Goal: Information Seeking & Learning: Find specific fact

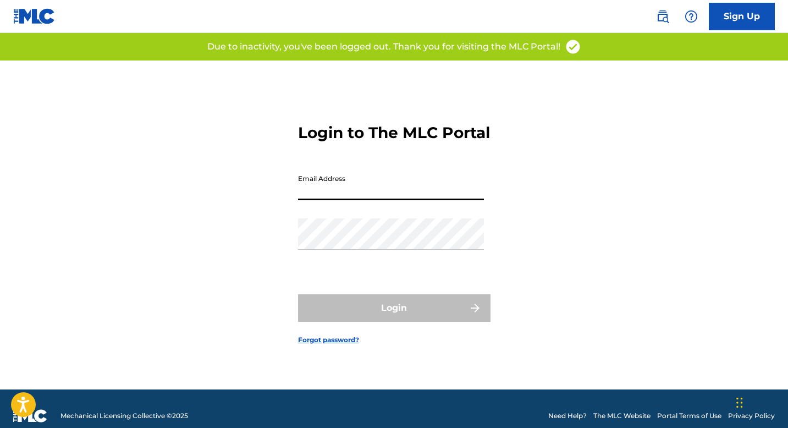
click at [375, 192] on input "Email Address" at bounding box center [391, 184] width 186 height 31
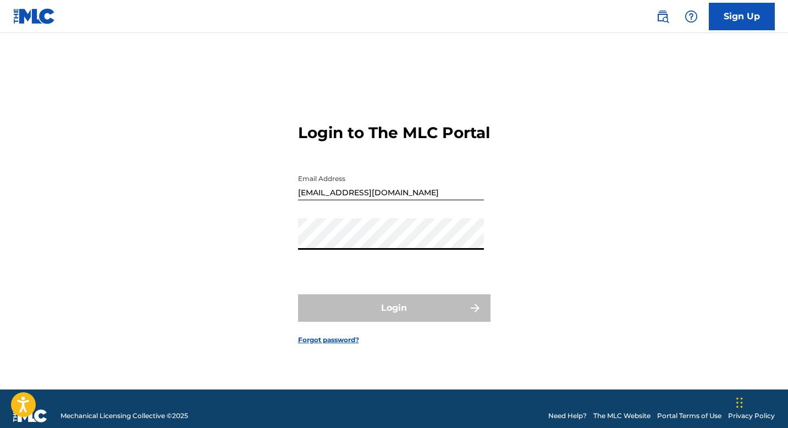
type input "[EMAIL_ADDRESS][DOMAIN_NAME]"
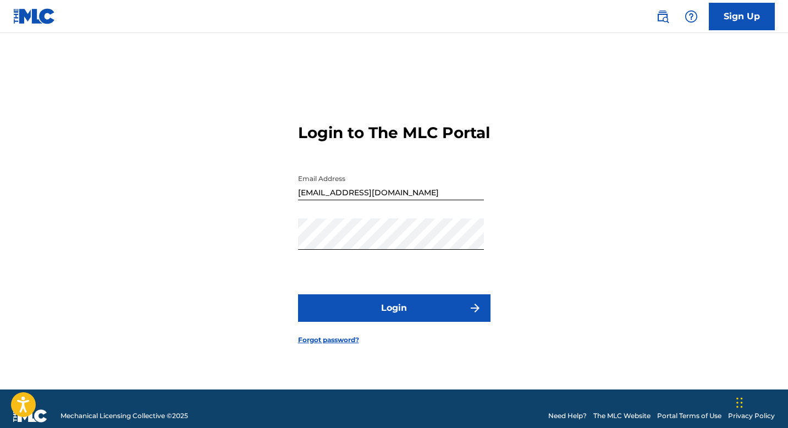
click at [360, 312] on button "Login" at bounding box center [394, 308] width 193 height 28
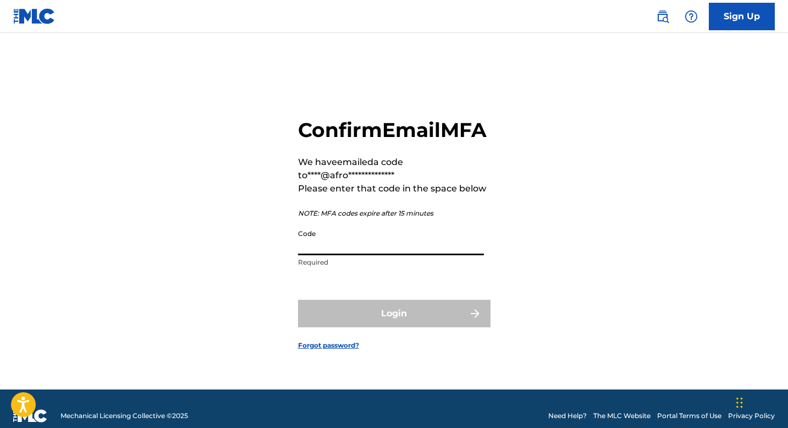
click at [389, 255] on input "Code" at bounding box center [391, 239] width 186 height 31
paste input "970555"
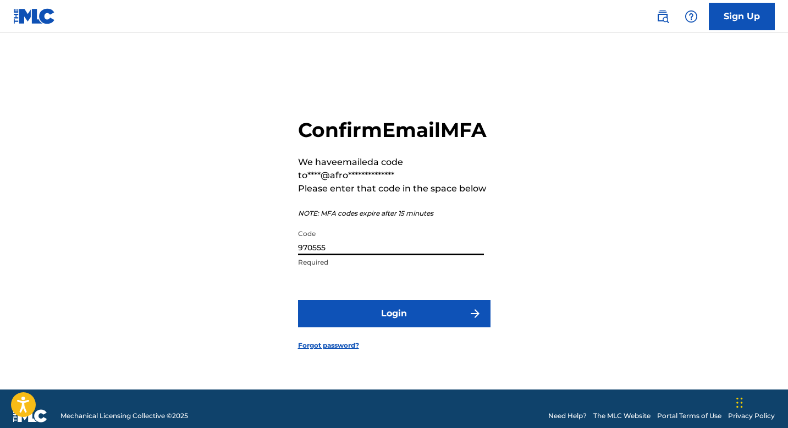
type input "970555"
click at [368, 327] on button "Login" at bounding box center [394, 314] width 193 height 28
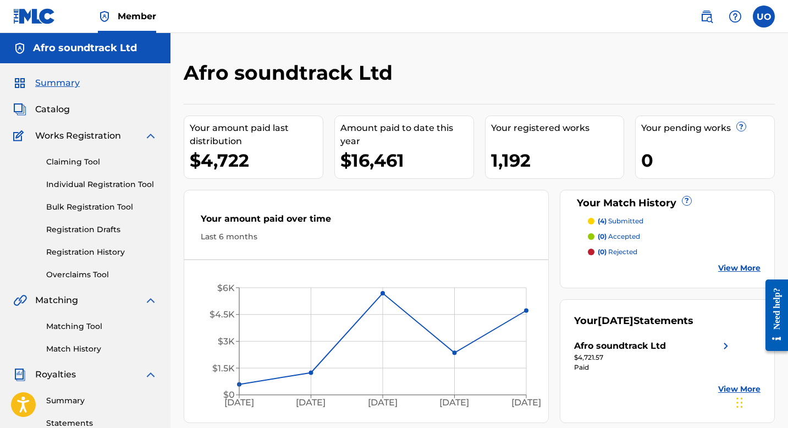
click at [705, 18] on img at bounding box center [706, 16] width 13 height 13
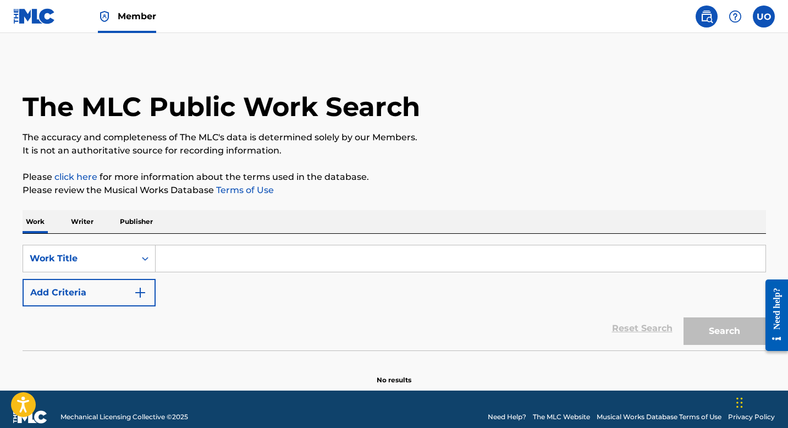
click at [82, 217] on p "Writer" at bounding box center [82, 221] width 29 height 23
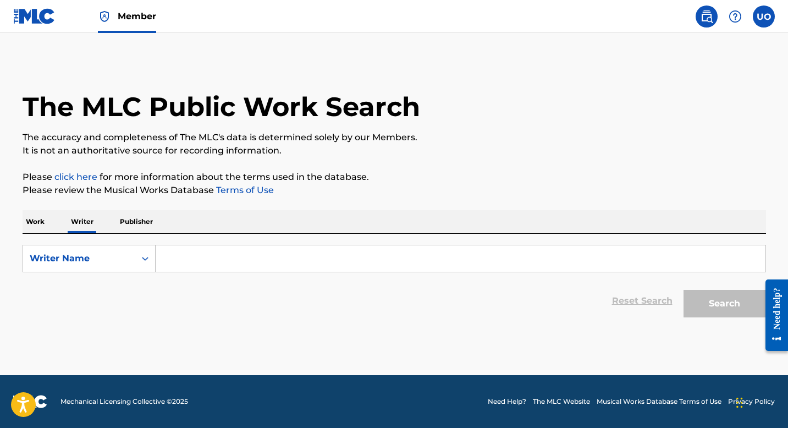
click at [120, 228] on p "Publisher" at bounding box center [137, 221] width 40 height 23
click at [94, 223] on p "Writer" at bounding box center [82, 221] width 29 height 23
click at [174, 254] on input "Search Form" at bounding box center [461, 258] width 610 height 26
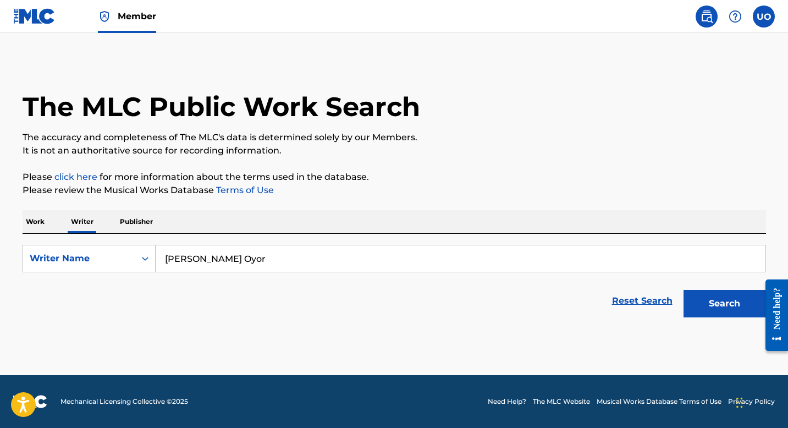
type input "[PERSON_NAME] Oyor"
click at [684, 290] on button "Search" at bounding box center [725, 304] width 83 height 28
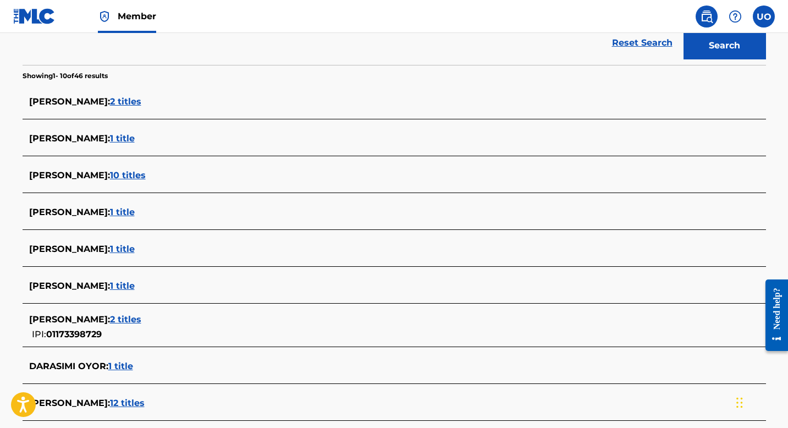
scroll to position [307, 0]
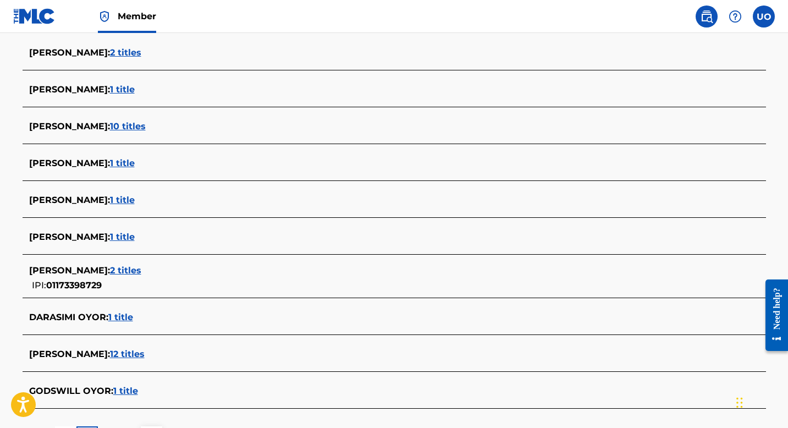
click at [130, 269] on span "2 titles" at bounding box center [125, 270] width 31 height 10
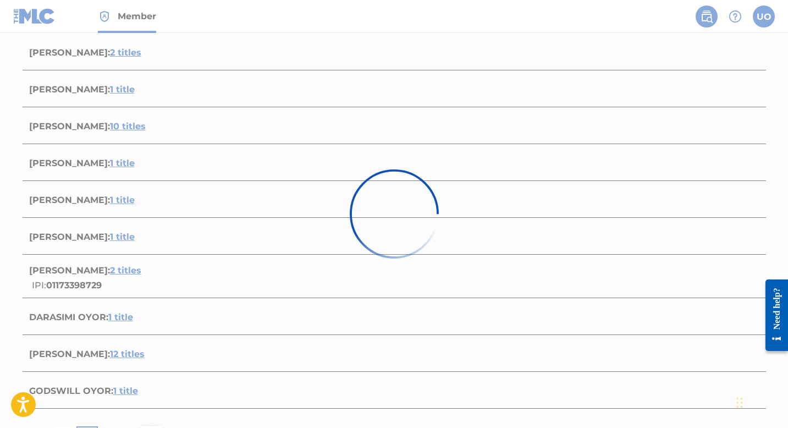
scroll to position [223, 0]
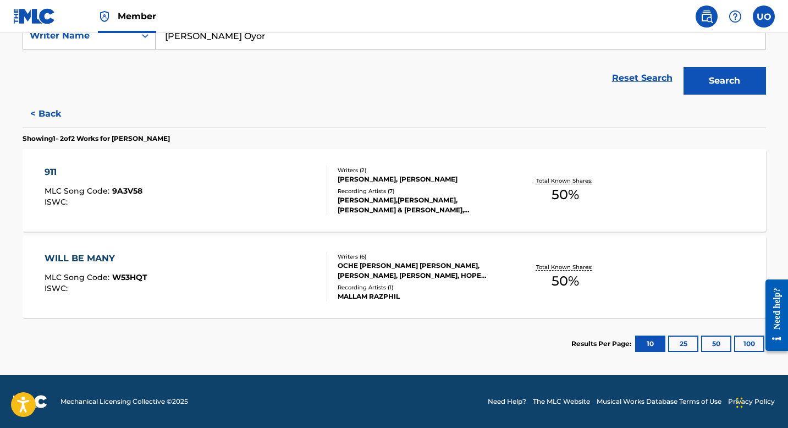
click at [46, 120] on button "< Back" at bounding box center [56, 114] width 66 height 28
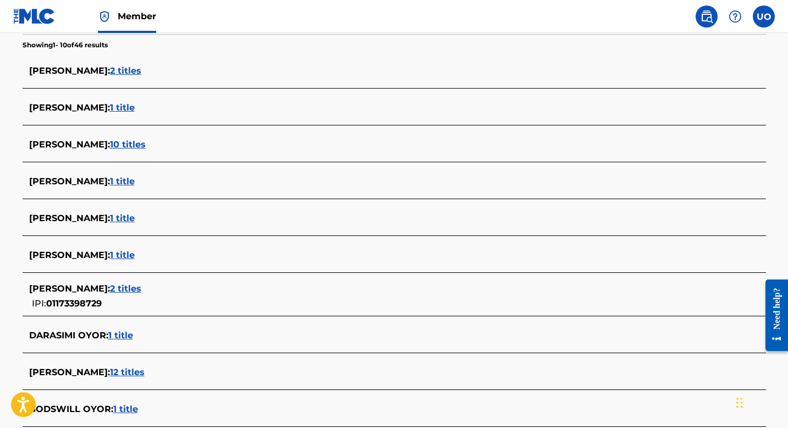
scroll to position [310, 0]
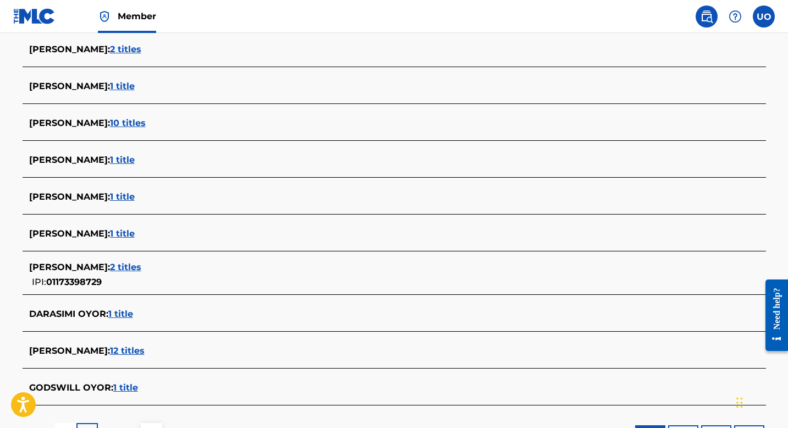
click at [134, 350] on span "12 titles" at bounding box center [127, 350] width 35 height 10
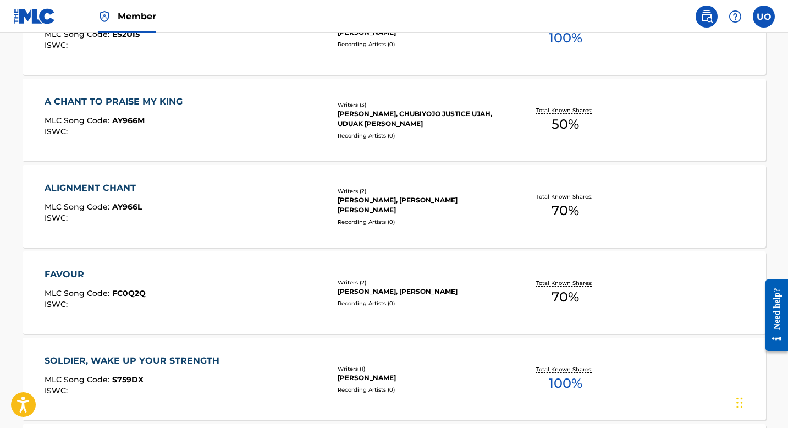
scroll to position [641, 0]
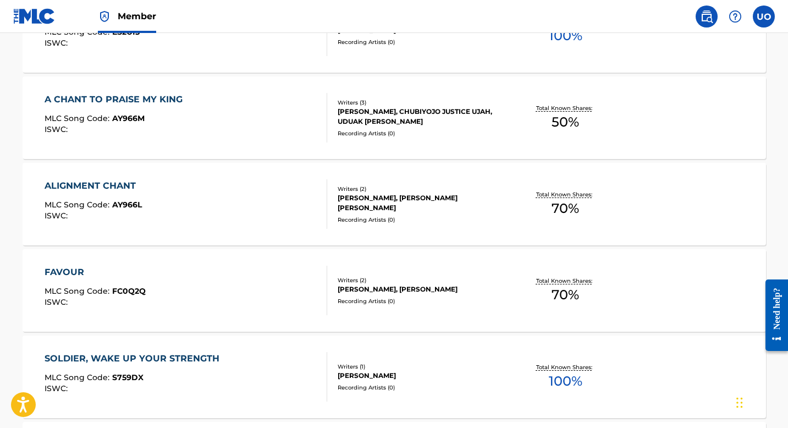
click at [135, 270] on div "FAVOUR" at bounding box center [95, 272] width 101 height 13
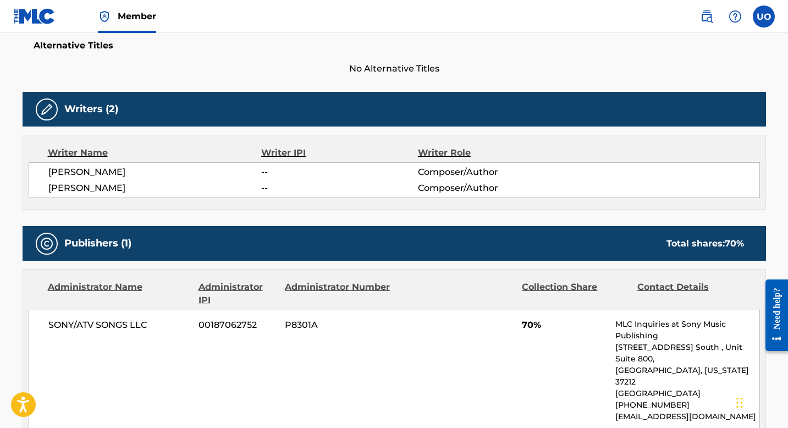
scroll to position [280, 0]
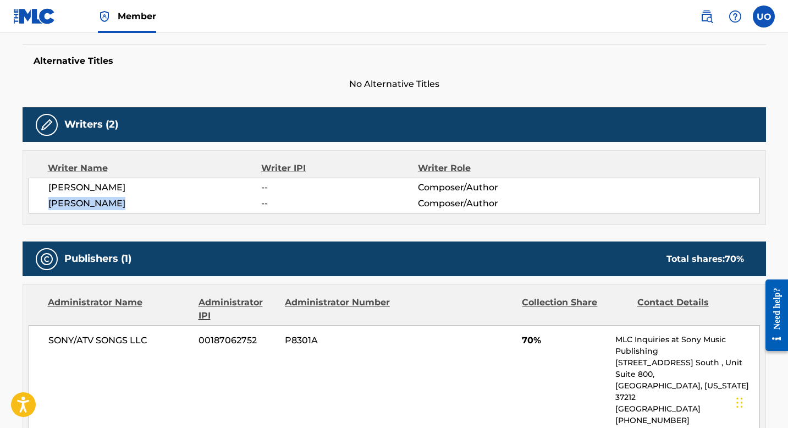
drag, startPoint x: 133, startPoint y: 201, endPoint x: 50, endPoint y: 201, distance: 83.1
click at [50, 201] on span "[PERSON_NAME]" at bounding box center [154, 203] width 213 height 13
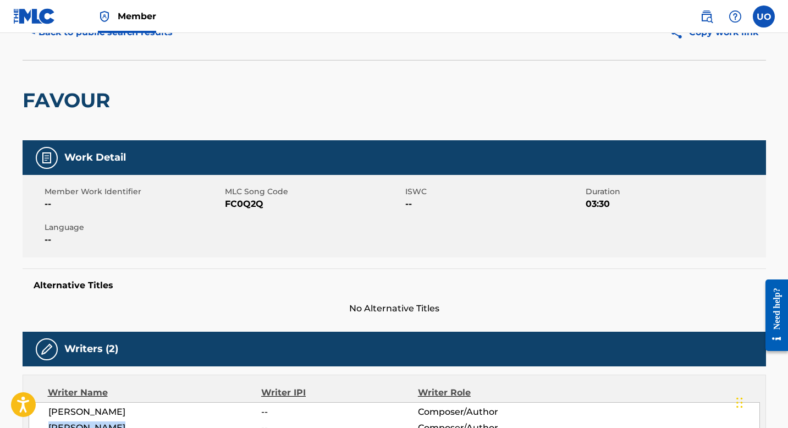
scroll to position [0, 0]
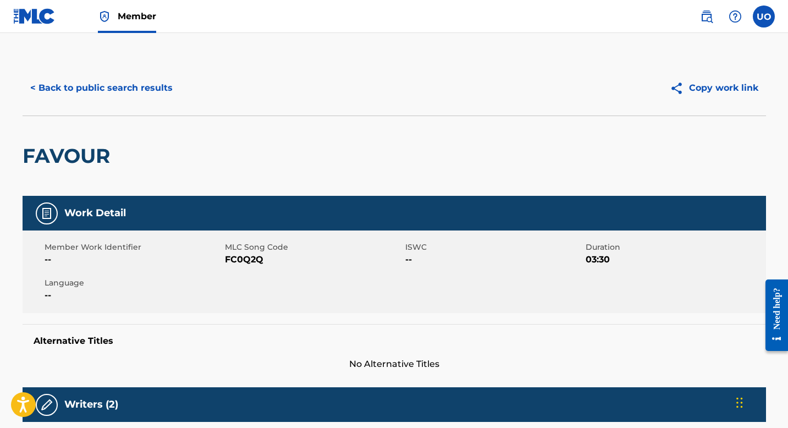
click at [53, 90] on button "< Back to public search results" at bounding box center [102, 88] width 158 height 28
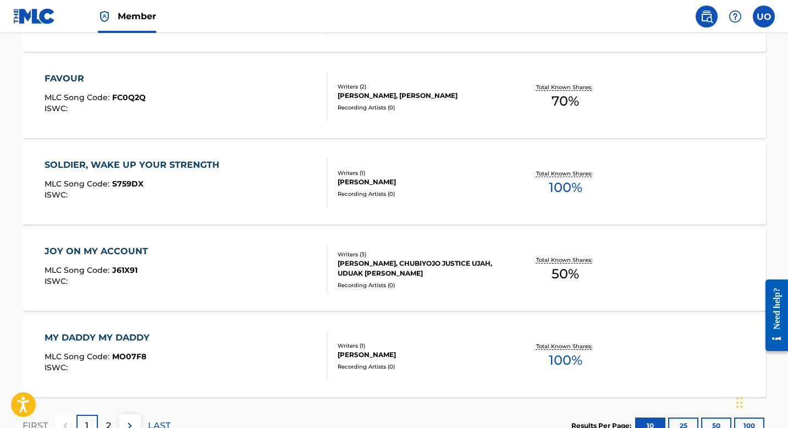
scroll to position [891, 0]
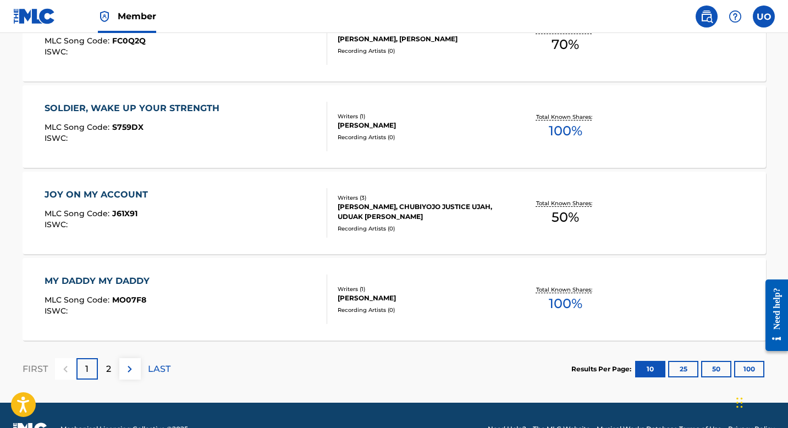
click at [100, 368] on div "2" at bounding box center [108, 368] width 21 height 21
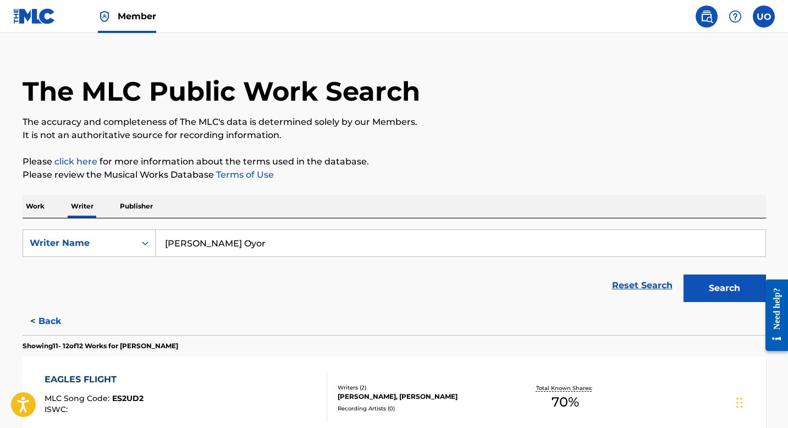
scroll to position [228, 0]
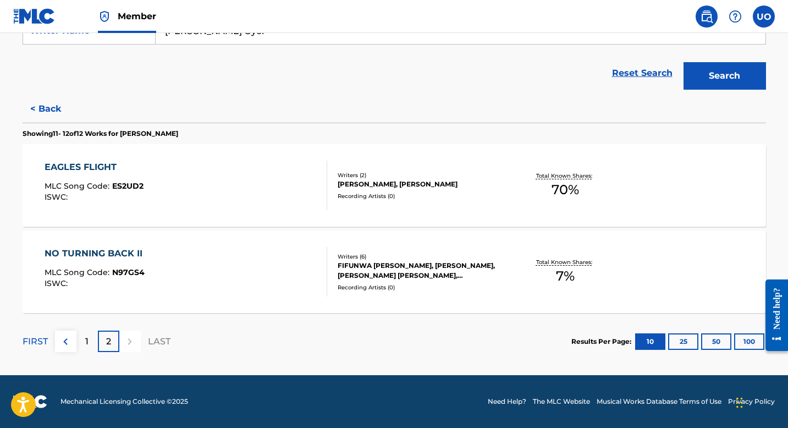
click at [38, 109] on button "< Back" at bounding box center [56, 109] width 66 height 28
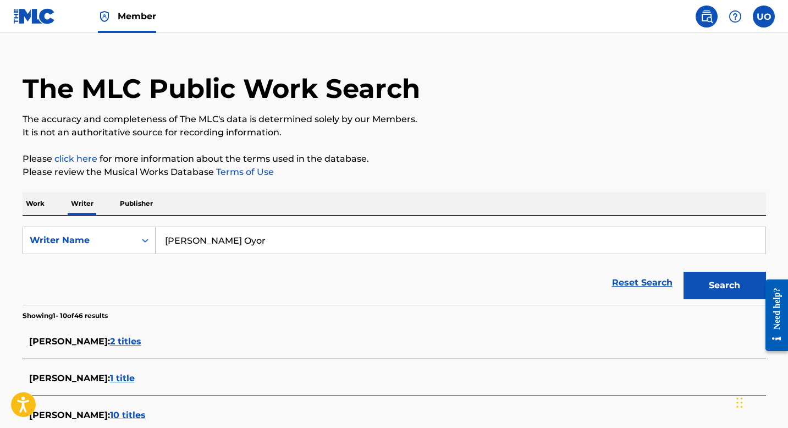
scroll to position [0, 0]
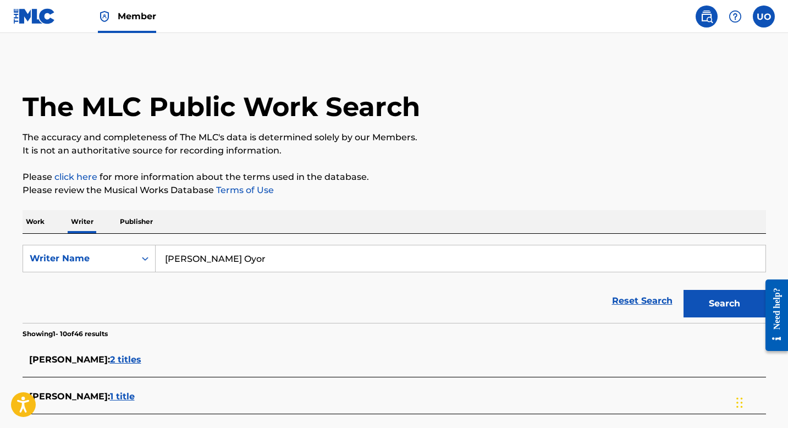
click at [43, 222] on p "Work" at bounding box center [35, 221] width 25 height 23
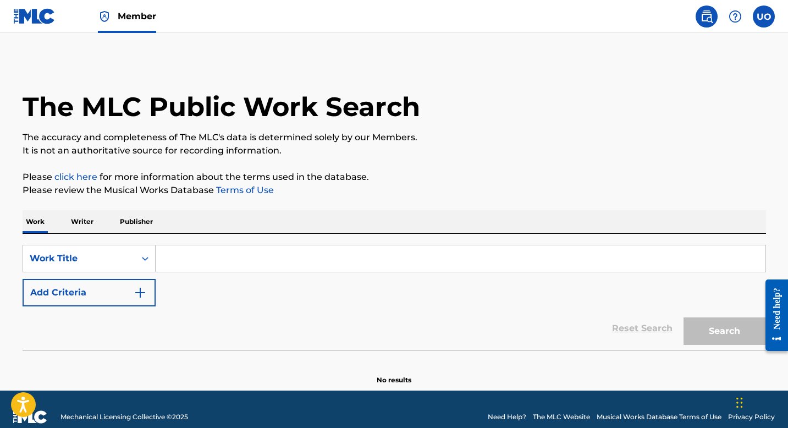
click at [195, 266] on input "Search Form" at bounding box center [461, 258] width 610 height 26
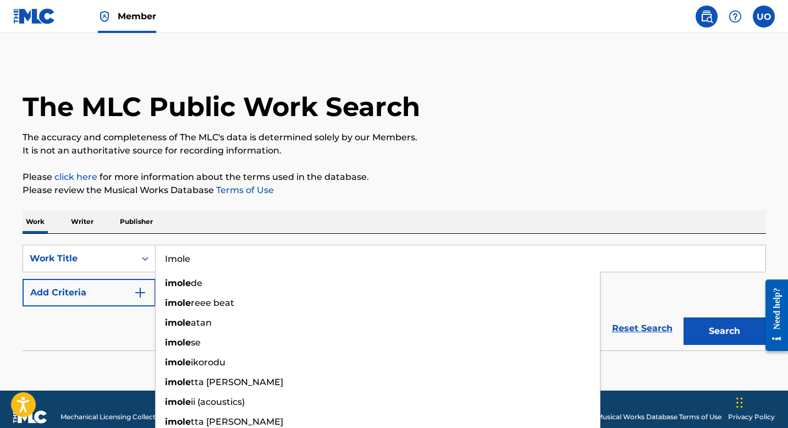
type input "Imole"
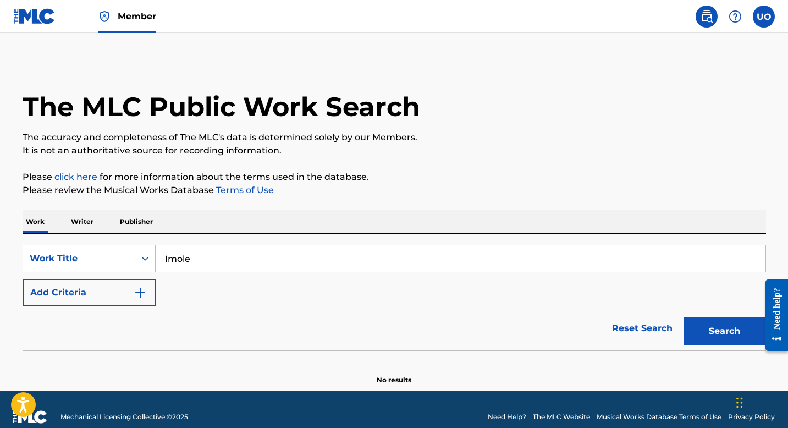
click at [121, 287] on button "Add Criteria" at bounding box center [89, 293] width 133 height 28
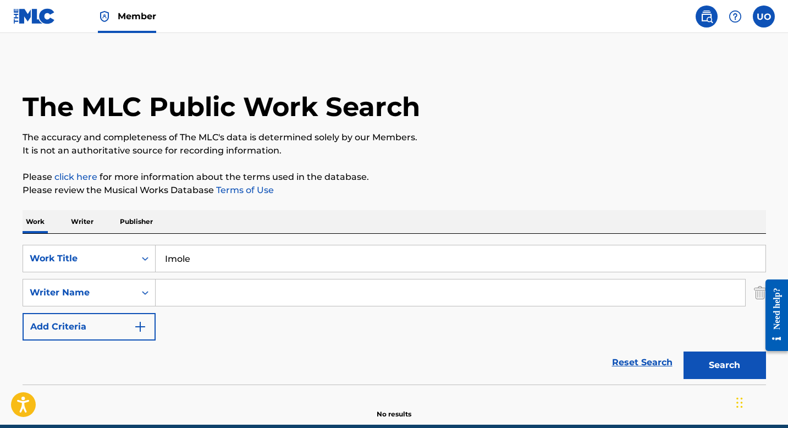
click at [176, 293] on input "Search Form" at bounding box center [451, 292] width 590 height 26
type input "[PERSON_NAME] oyor"
click at [710, 359] on button "Search" at bounding box center [725, 366] width 83 height 28
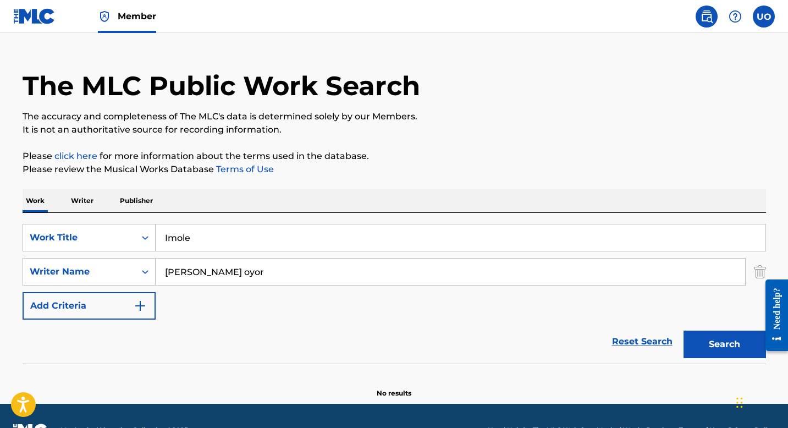
scroll to position [26, 0]
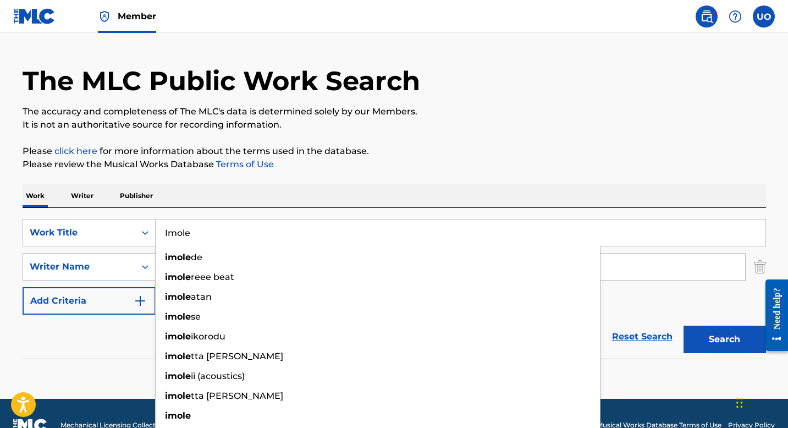
drag, startPoint x: 243, startPoint y: 237, endPoint x: 158, endPoint y: 229, distance: 84.5
click at [158, 229] on input "Imole" at bounding box center [461, 233] width 610 height 26
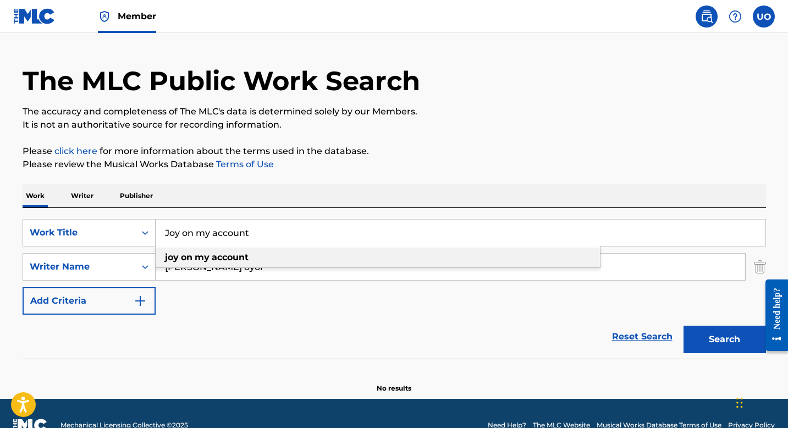
click at [171, 259] on strong "joy" at bounding box center [172, 257] width 14 height 10
type input "joy on my account"
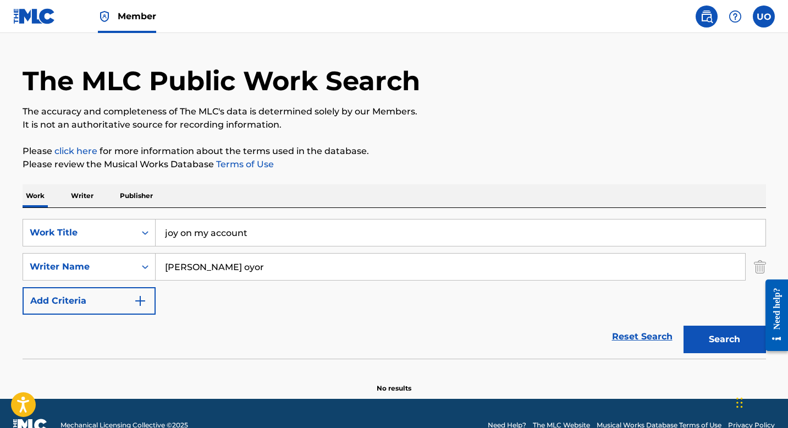
click at [733, 341] on button "Search" at bounding box center [725, 340] width 83 height 28
click at [215, 272] on input "[PERSON_NAME] oyor" at bounding box center [451, 267] width 590 height 26
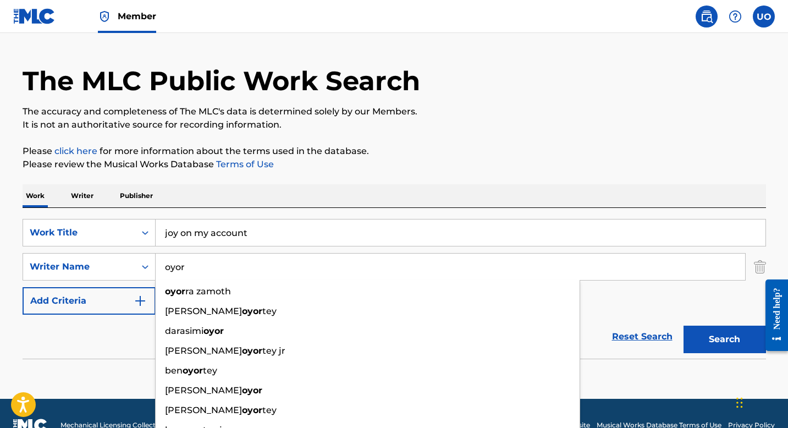
type input "oyor"
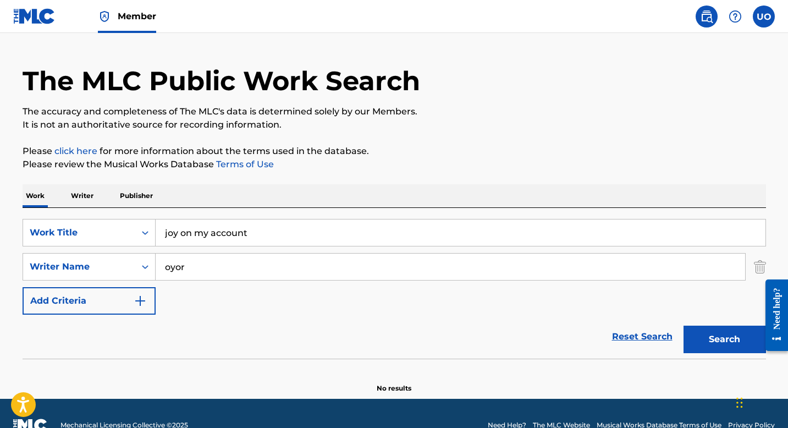
click at [669, 290] on div "SearchWithCriteriaf74a4ef0-c204-47b8-81ca-baf2731d0394 Work Title joy on my acc…" at bounding box center [395, 267] width 744 height 96
click at [716, 338] on button "Search" at bounding box center [725, 340] width 83 height 28
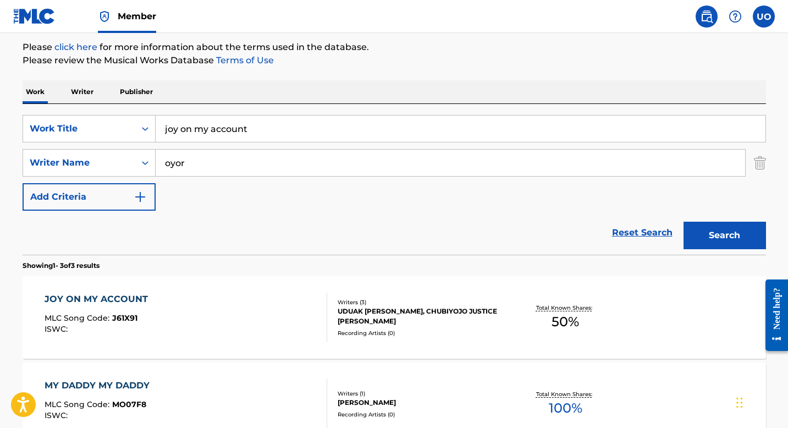
scroll to position [134, 0]
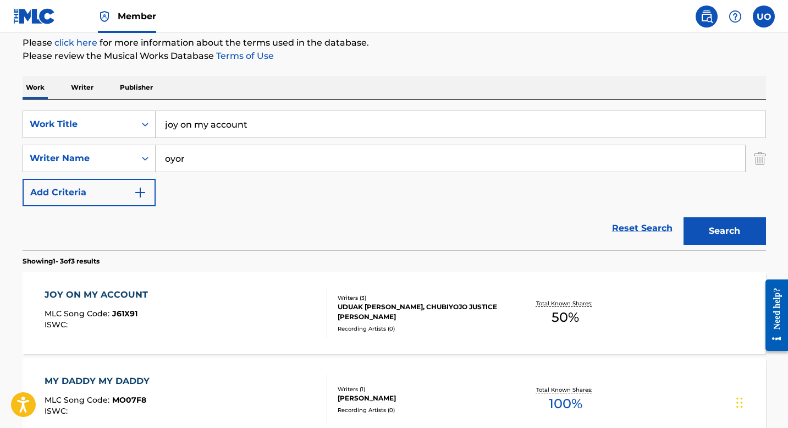
click at [144, 294] on div "JOY ON MY ACCOUNT" at bounding box center [99, 294] width 109 height 13
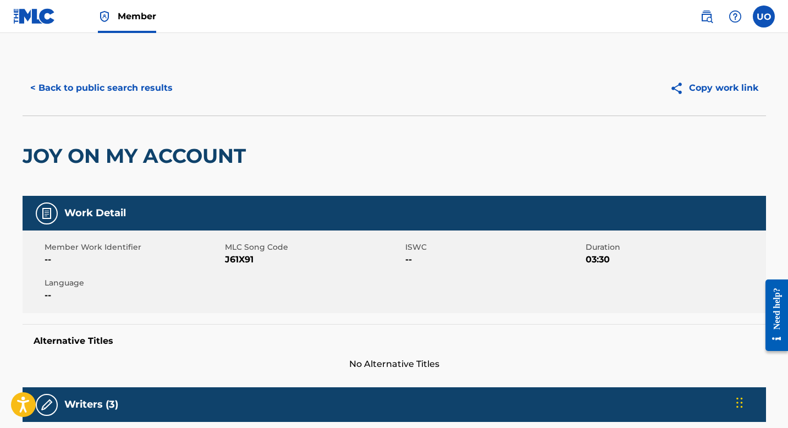
click at [45, 86] on button "< Back to public search results" at bounding box center [102, 88] width 158 height 28
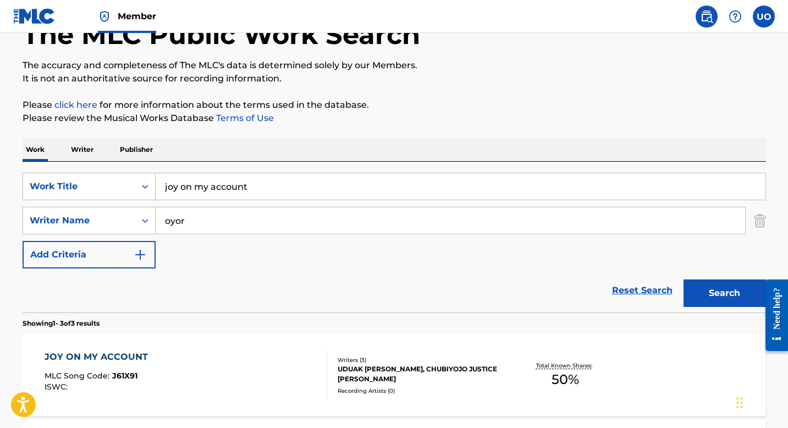
scroll to position [71, 0]
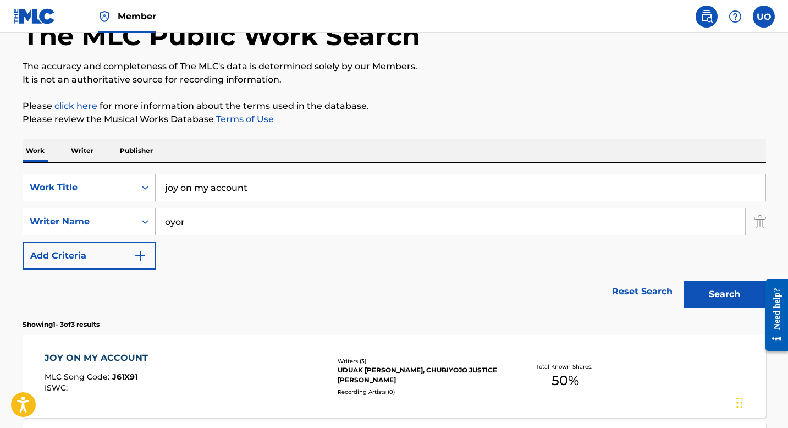
drag, startPoint x: 266, startPoint y: 186, endPoint x: 187, endPoint y: 176, distance: 79.8
click at [187, 176] on input "joy on my account" at bounding box center [461, 187] width 610 height 26
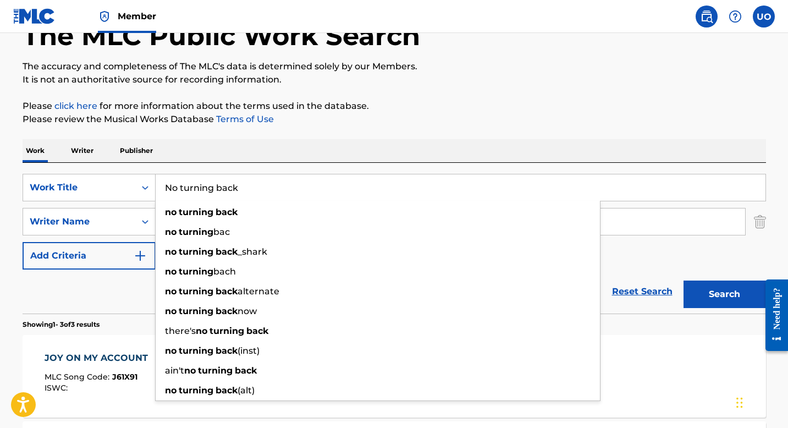
click at [684, 281] on button "Search" at bounding box center [725, 295] width 83 height 28
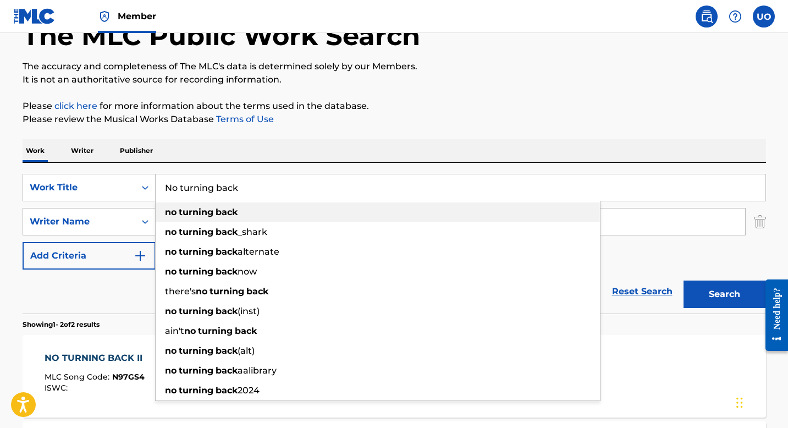
click at [273, 212] on div "no turning back" at bounding box center [378, 212] width 445 height 20
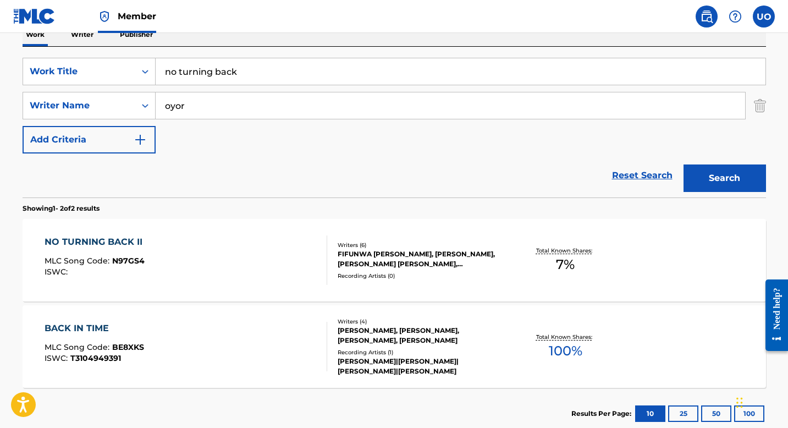
scroll to position [181, 0]
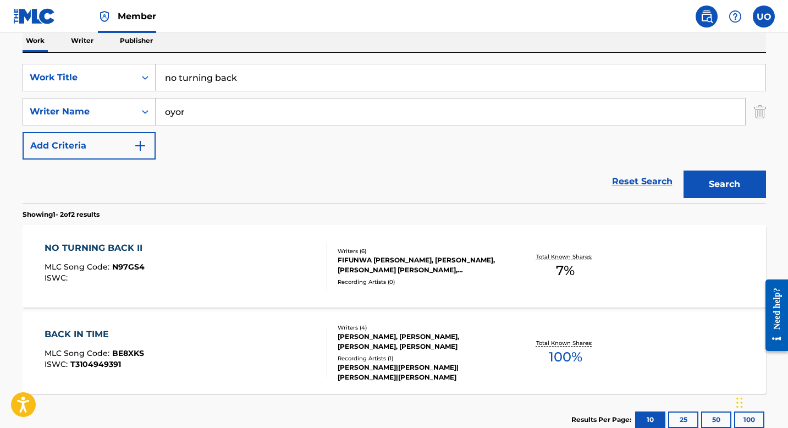
click at [749, 187] on button "Search" at bounding box center [725, 185] width 83 height 28
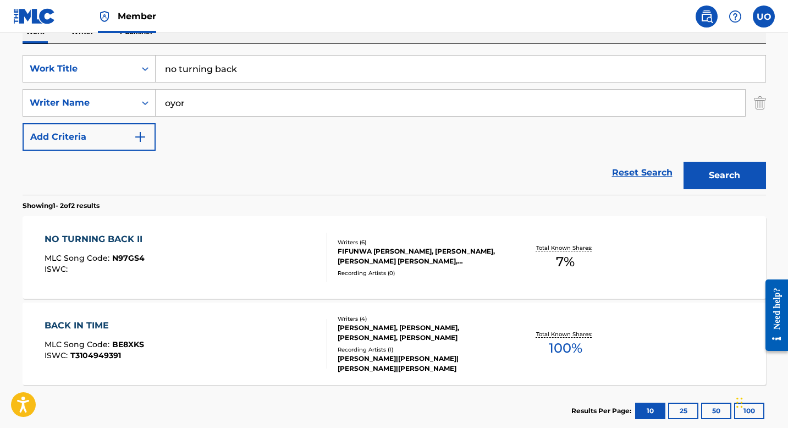
scroll to position [191, 0]
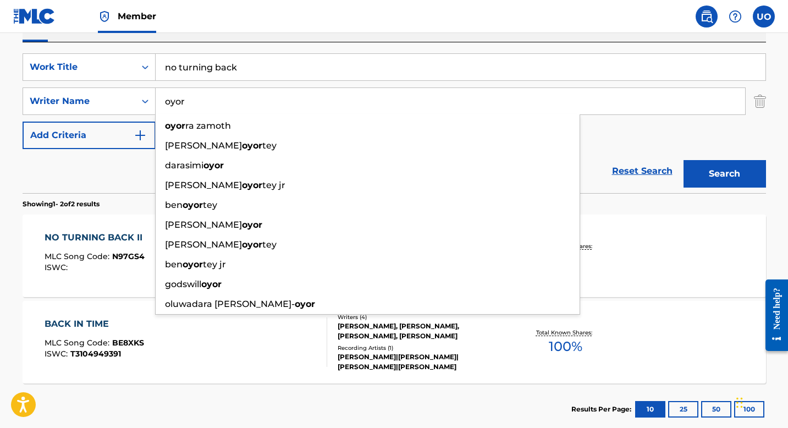
drag, startPoint x: 209, startPoint y: 105, endPoint x: 164, endPoint y: 97, distance: 45.7
click at [164, 97] on input "oyor" at bounding box center [451, 101] width 590 height 26
click at [238, 67] on input "no turning back" at bounding box center [461, 67] width 610 height 26
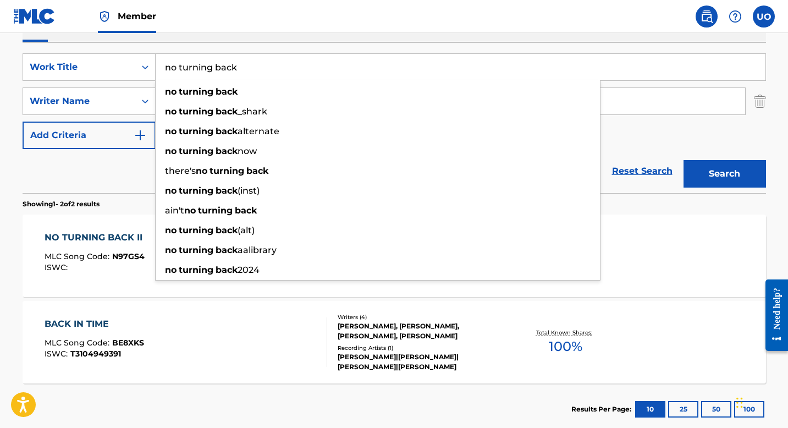
drag, startPoint x: 238, startPoint y: 67, endPoint x: 163, endPoint y: 63, distance: 75.0
click at [163, 63] on input "no turning back" at bounding box center [461, 67] width 610 height 26
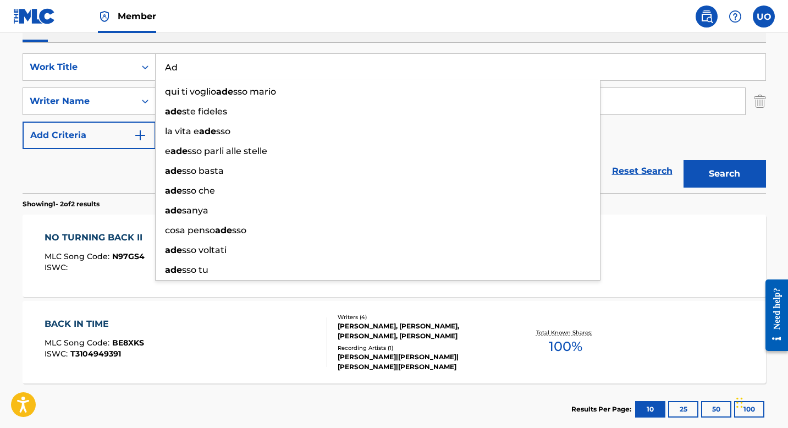
type input "A"
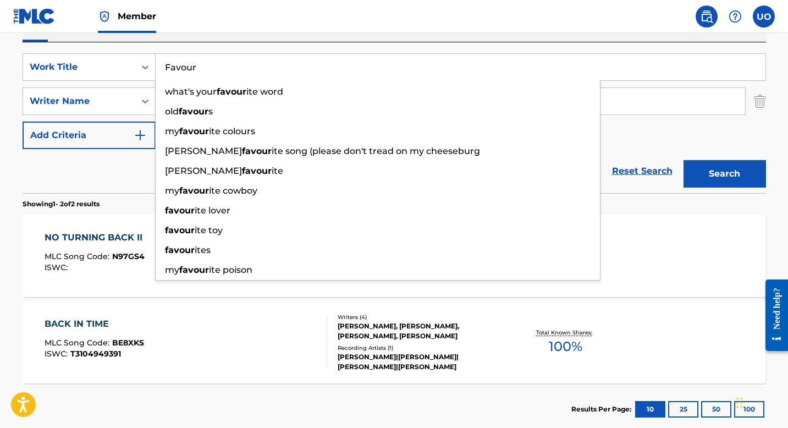
type input "Favour"
click at [684, 160] on button "Search" at bounding box center [725, 174] width 83 height 28
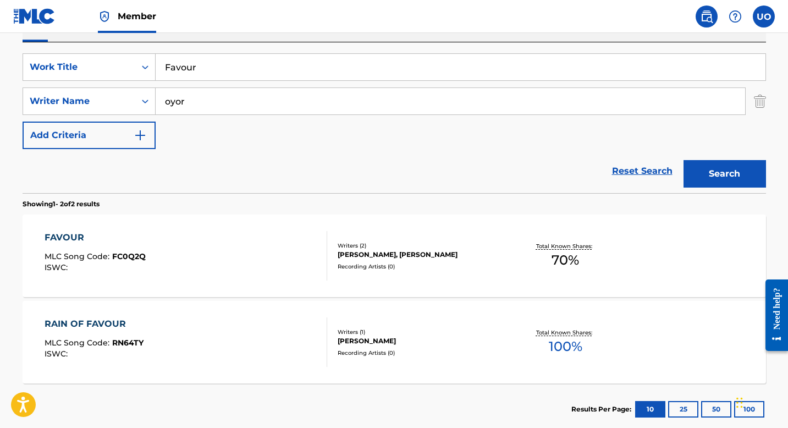
click at [87, 242] on div "FAVOUR" at bounding box center [95, 237] width 101 height 13
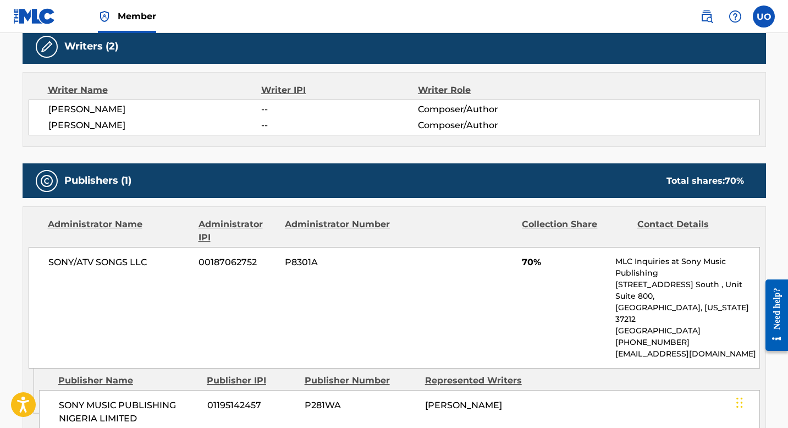
scroll to position [359, 0]
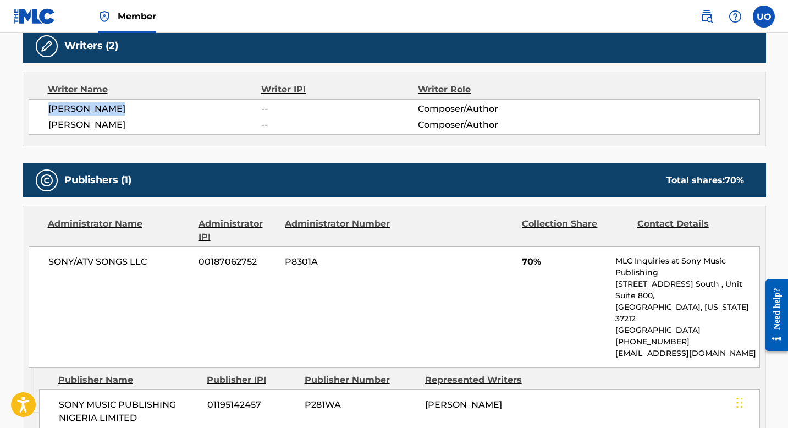
drag, startPoint x: 133, startPoint y: 112, endPoint x: 48, endPoint y: 106, distance: 85.5
click at [48, 106] on span "[PERSON_NAME]" at bounding box center [154, 108] width 213 height 13
copy span "[PERSON_NAME]"
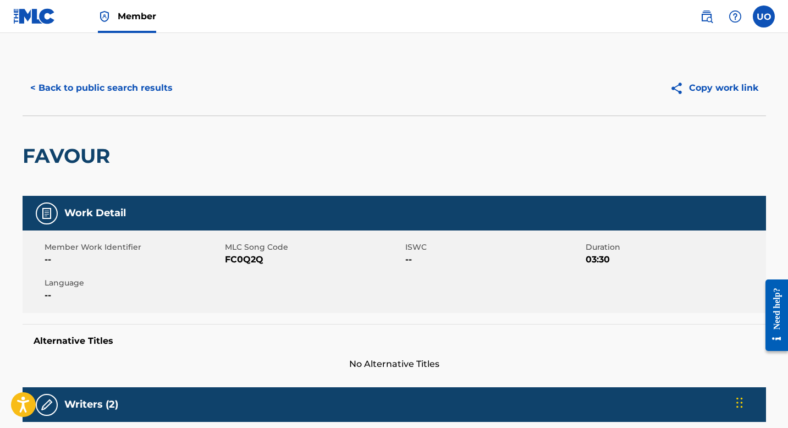
click at [37, 91] on button "< Back to public search results" at bounding box center [102, 88] width 158 height 28
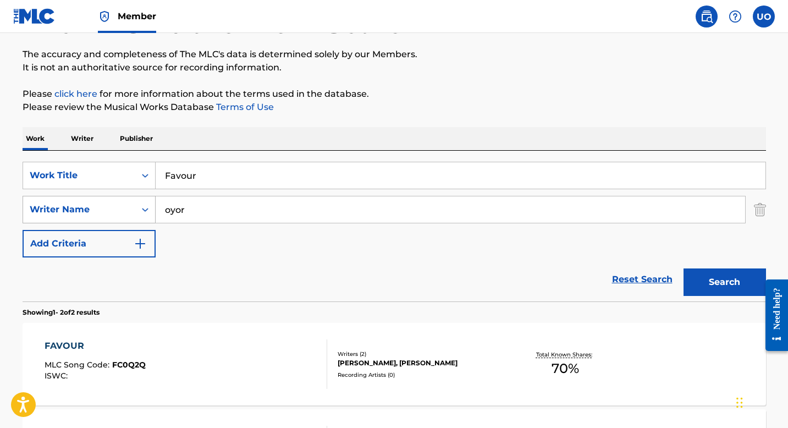
scroll to position [45, 0]
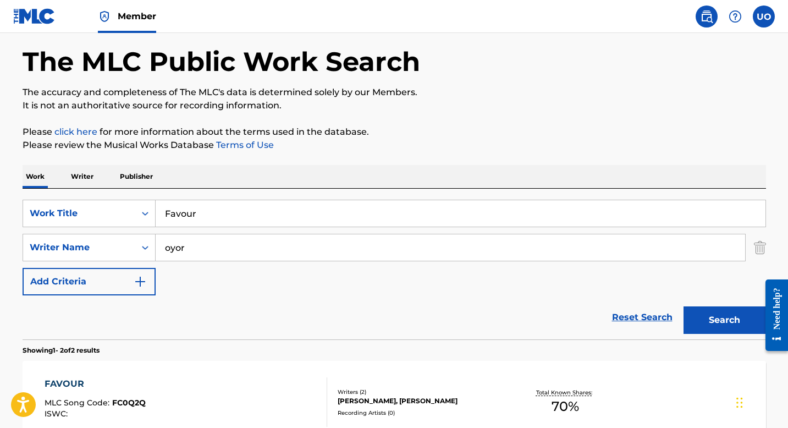
click at [90, 179] on p "Writer" at bounding box center [82, 176] width 29 height 23
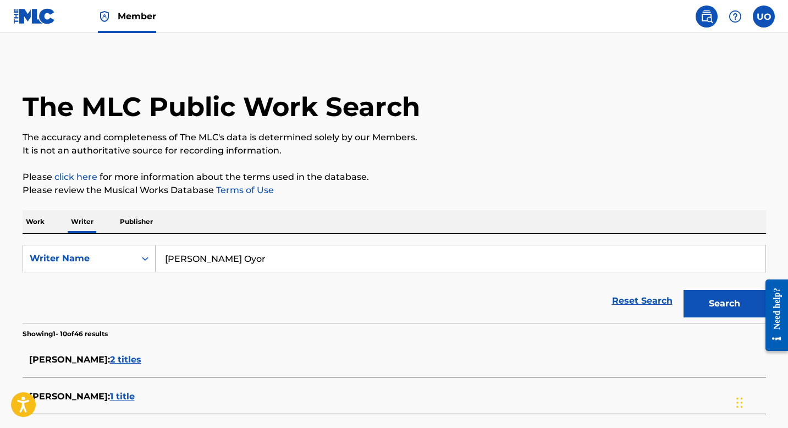
click at [203, 258] on input "[PERSON_NAME] Oyor" at bounding box center [461, 258] width 610 height 26
paste input "[PERSON_NAME]"
type input "[PERSON_NAME]"
click at [684, 290] on button "Search" at bounding box center [725, 304] width 83 height 28
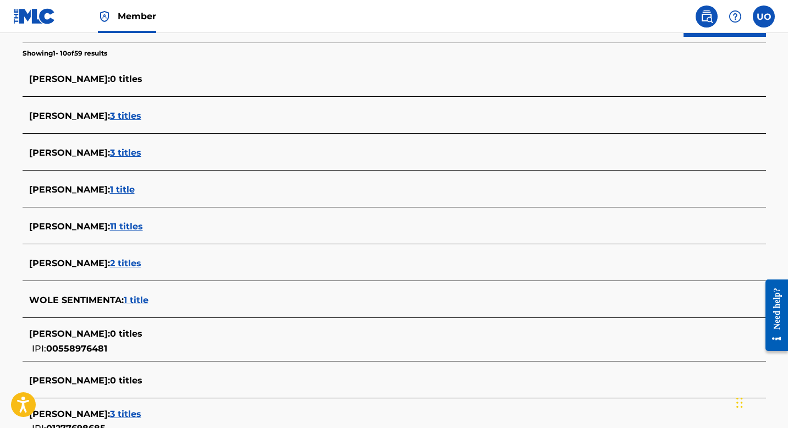
scroll to position [282, 0]
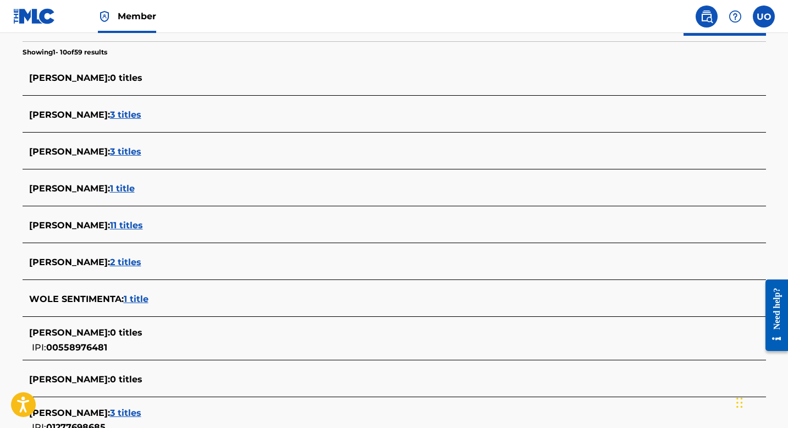
click at [130, 225] on span "11 titles" at bounding box center [126, 225] width 33 height 10
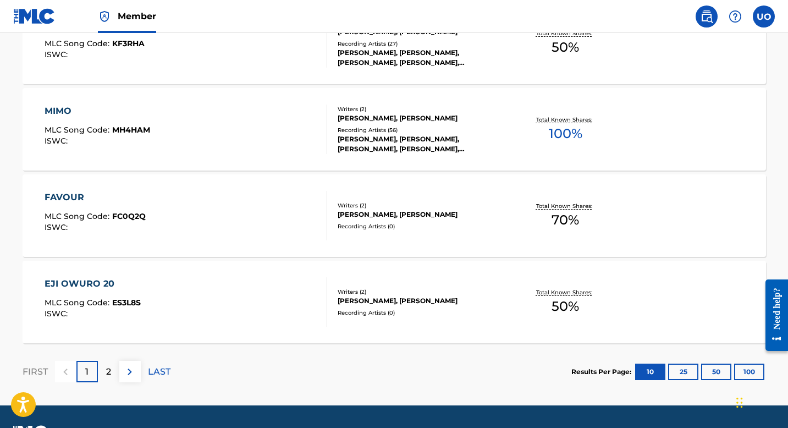
scroll to position [901, 0]
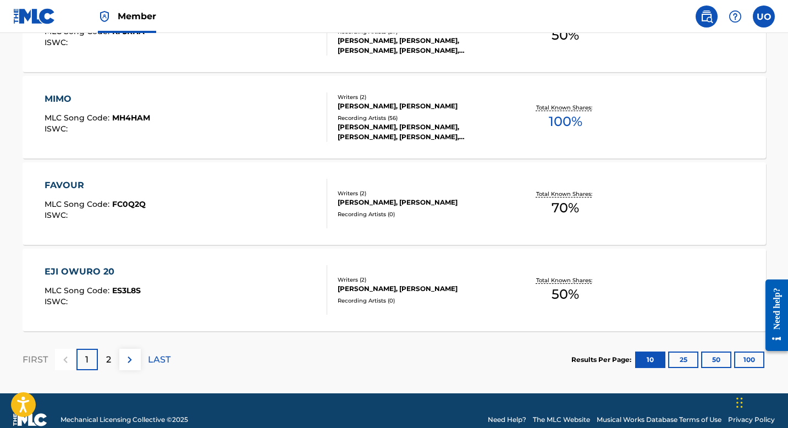
click at [111, 360] on p "2" at bounding box center [108, 359] width 5 height 13
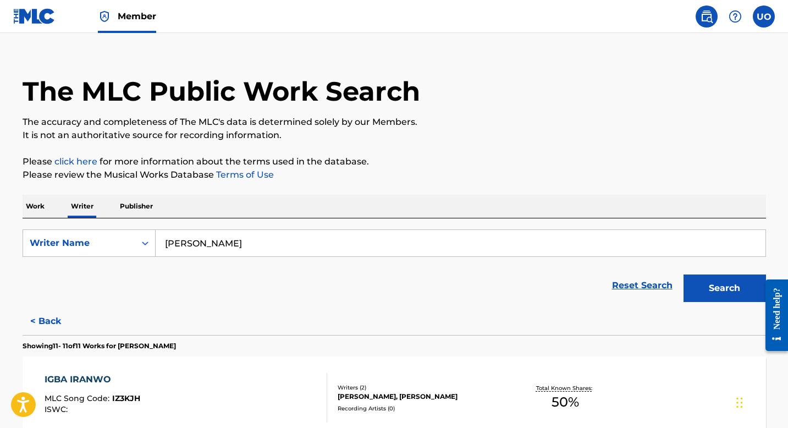
scroll to position [141, 0]
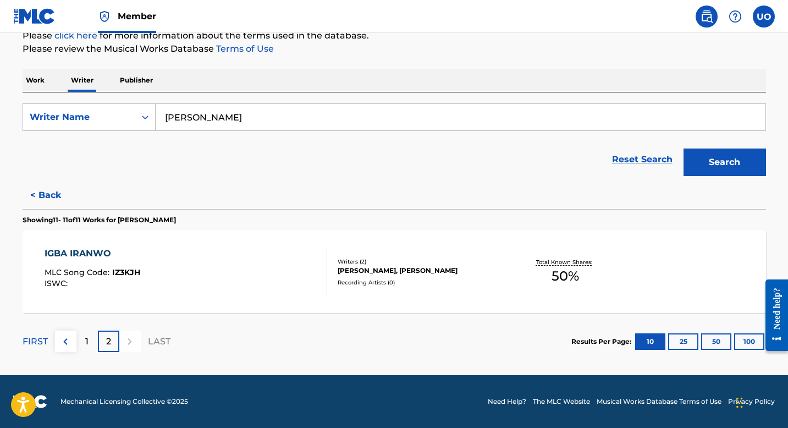
click at [52, 204] on button "< Back" at bounding box center [56, 196] width 66 height 28
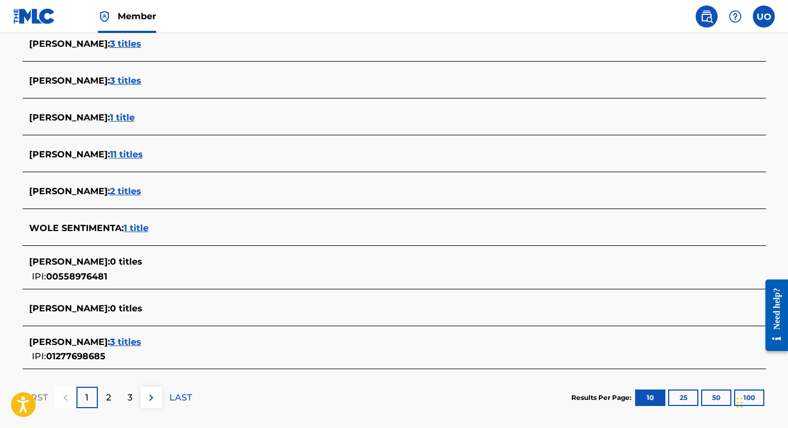
scroll to position [409, 0]
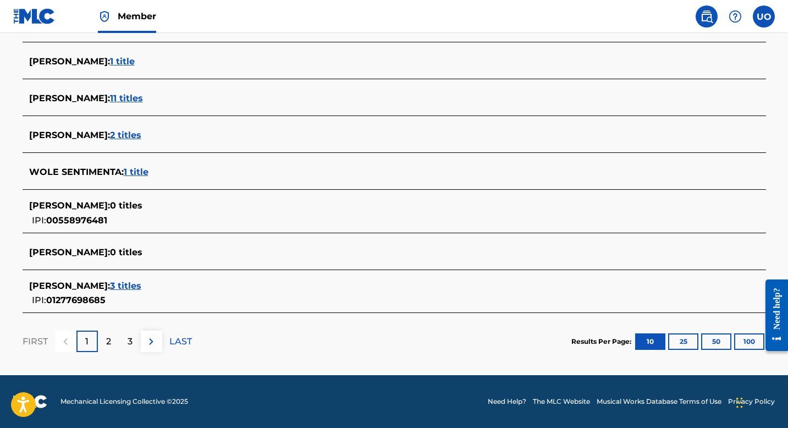
click at [108, 346] on p "2" at bounding box center [108, 341] width 5 height 13
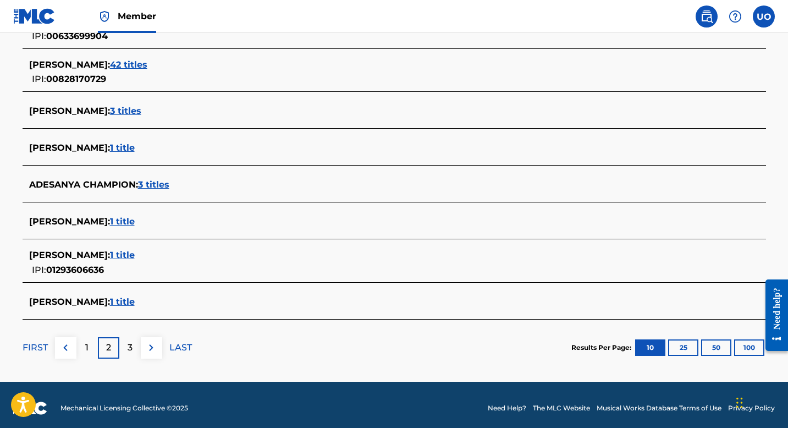
click at [135, 255] on span "1 title" at bounding box center [122, 255] width 25 height 10
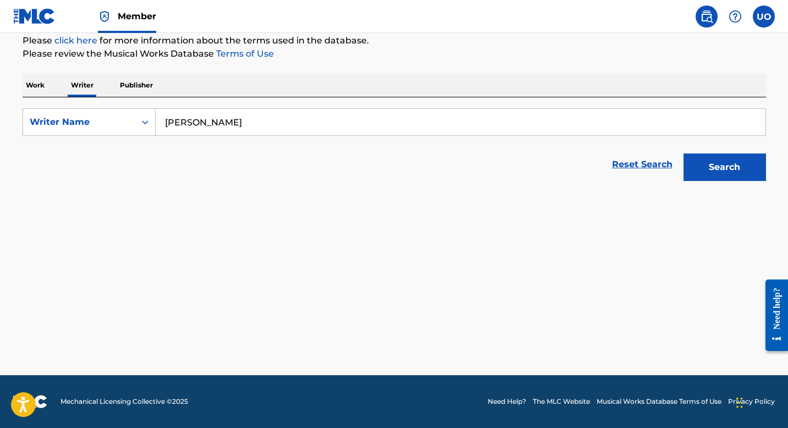
scroll to position [136, 0]
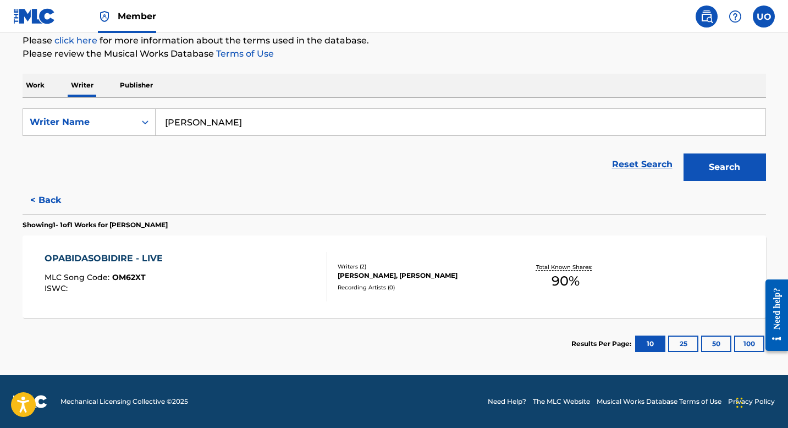
click at [121, 254] on div "OPABIDASOBIDIRE - LIVE" at bounding box center [107, 258] width 124 height 13
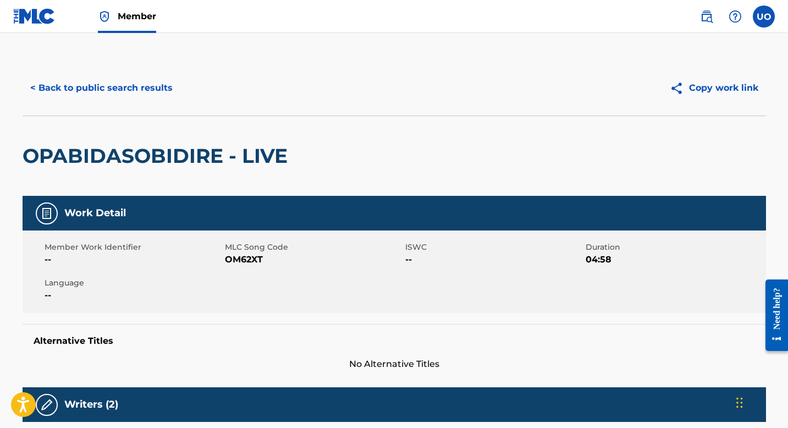
click at [62, 97] on button "< Back to public search results" at bounding box center [102, 88] width 158 height 28
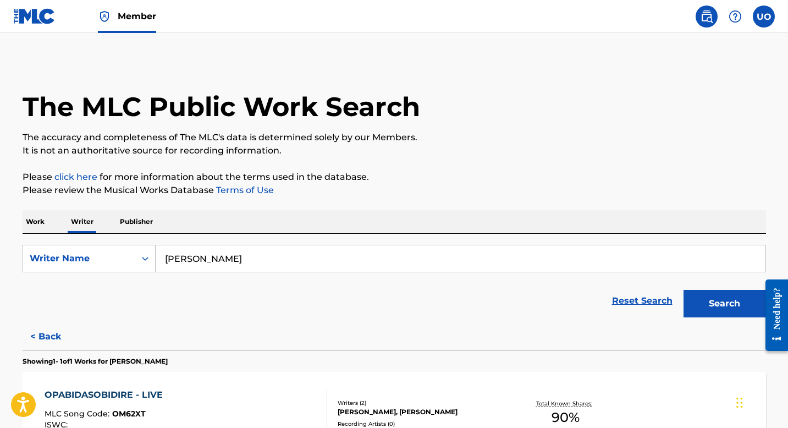
click at [41, 341] on button "< Back" at bounding box center [56, 337] width 66 height 28
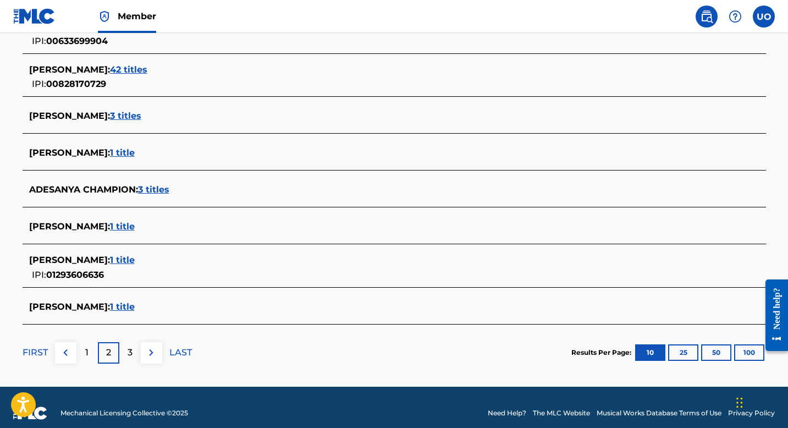
scroll to position [415, 0]
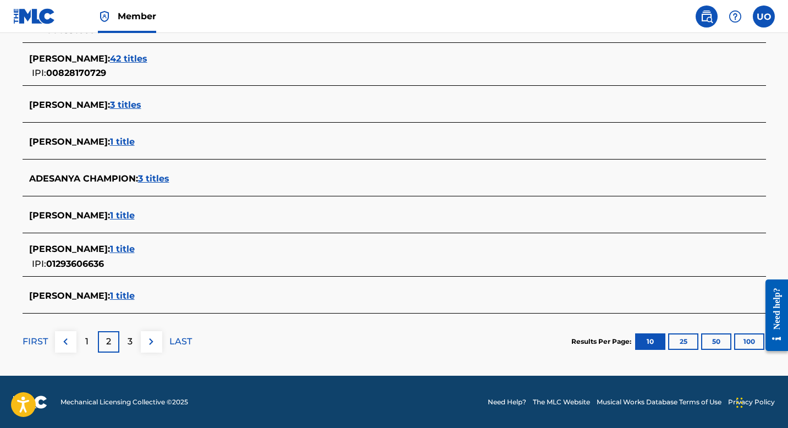
click at [127, 339] on div "3" at bounding box center [129, 341] width 21 height 21
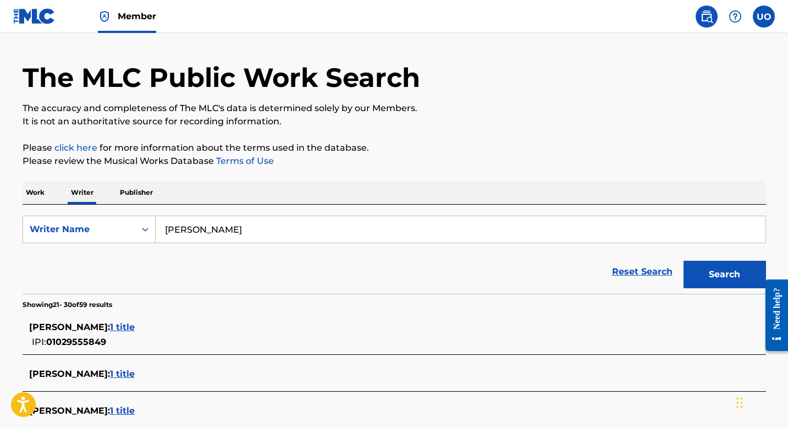
scroll to position [0, 0]
